Goal: Information Seeking & Learning: Learn about a topic

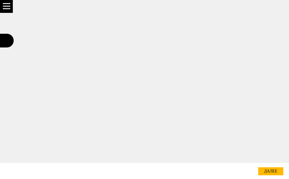
click at [275, 170] on div "далее" at bounding box center [270, 171] width 25 height 8
click at [271, 171] on div "далее" at bounding box center [270, 171] width 25 height 8
click at [268, 169] on div "далее" at bounding box center [270, 171] width 25 height 8
click at [9, 7] on div at bounding box center [6, 6] width 7 height 6
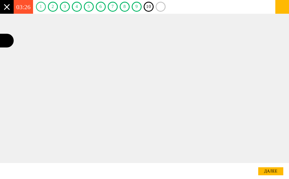
click at [42, 6] on link "1" at bounding box center [41, 7] width 10 height 10
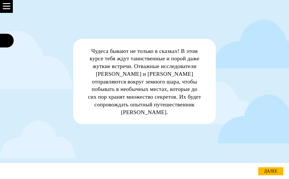
click at [268, 170] on link "далее" at bounding box center [270, 171] width 25 height 8
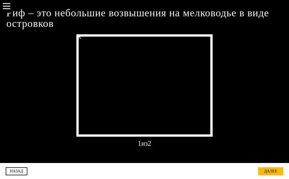
click at [274, 169] on div "далее" at bounding box center [270, 171] width 25 height 8
click at [204, 99] on div at bounding box center [144, 85] width 136 height 102
click at [271, 171] on div "далее" at bounding box center [270, 171] width 25 height 8
